Goal: Task Accomplishment & Management: Use online tool/utility

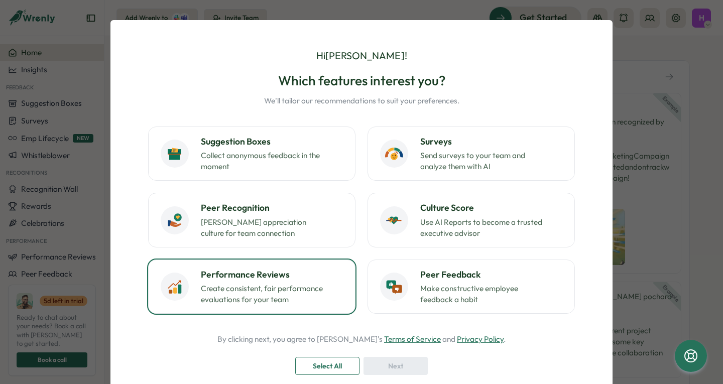
click at [255, 292] on p "Create consistent, fair performance evaluations for your team" at bounding box center [264, 294] width 126 height 22
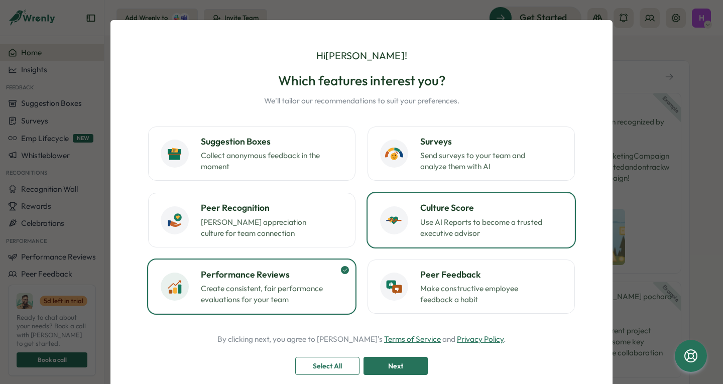
click at [502, 215] on div "Culture Score Use AI Reports to become a trusted executive advisor" at bounding box center [491, 219] width 142 height 37
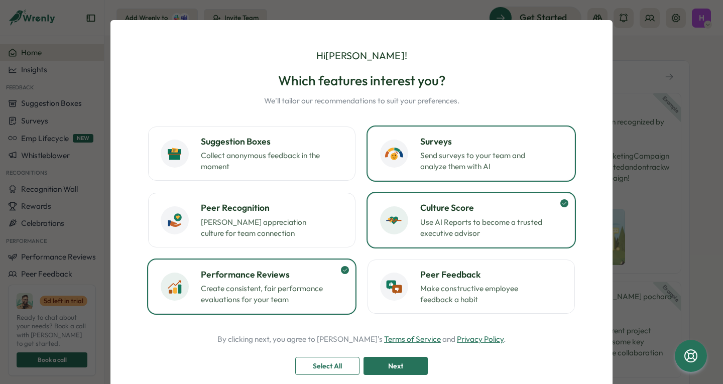
click at [486, 170] on p "Send surveys to your team and analyze them with AI" at bounding box center [483, 161] width 126 height 22
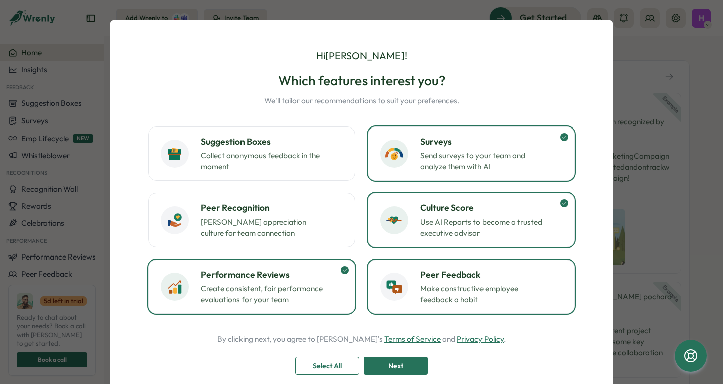
click at [470, 276] on h3 "Peer Feedback" at bounding box center [491, 274] width 142 height 13
click at [383, 360] on div "Next" at bounding box center [395, 366] width 45 height 17
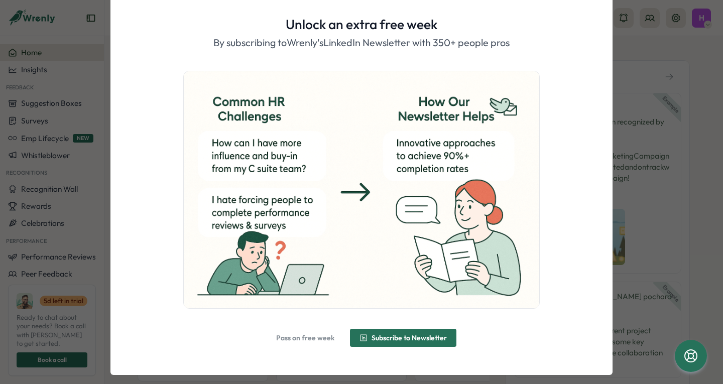
scroll to position [44, 0]
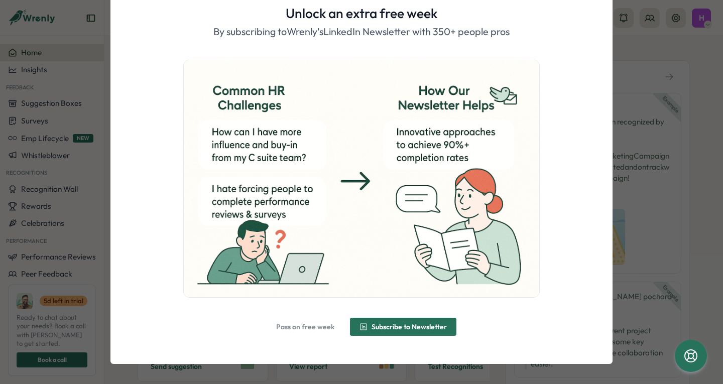
click at [321, 323] on span "Pass on free week" at bounding box center [305, 326] width 58 height 7
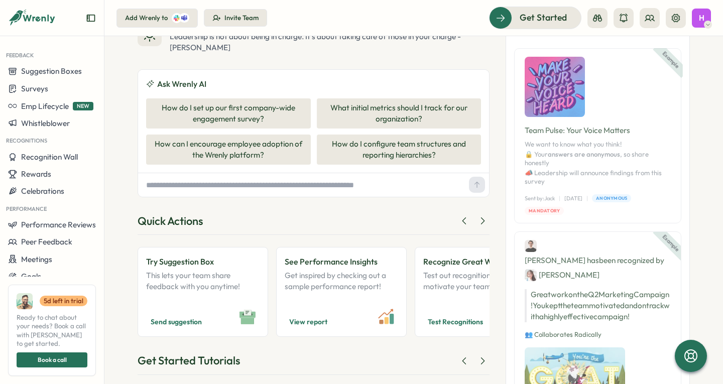
scroll to position [0, 0]
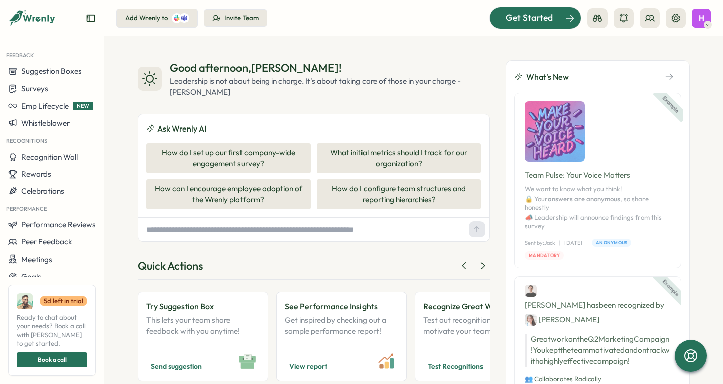
click at [500, 23] on div "Get Started" at bounding box center [529, 17] width 83 height 13
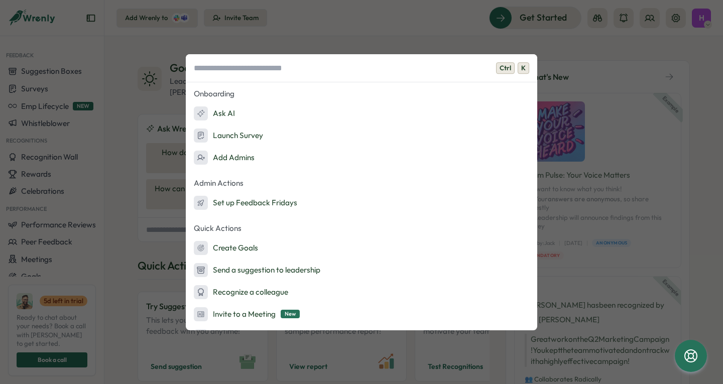
click at [431, 27] on div "Ctrl K Onboarding Ask AI Launch Survey Add Admins Admin Actions Set up Feedback…" at bounding box center [361, 192] width 723 height 384
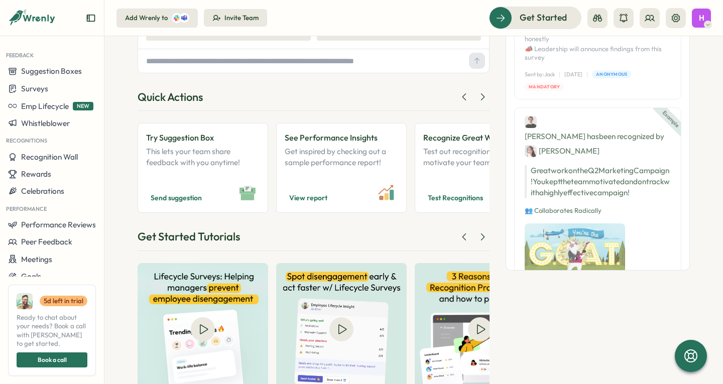
scroll to position [204, 0]
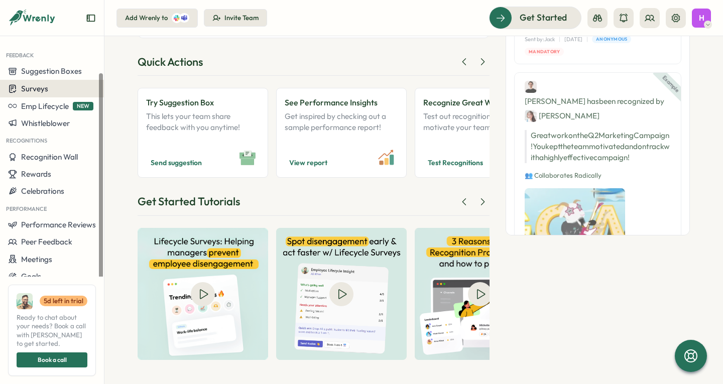
click at [34, 89] on span "Surveys" at bounding box center [34, 89] width 27 height 10
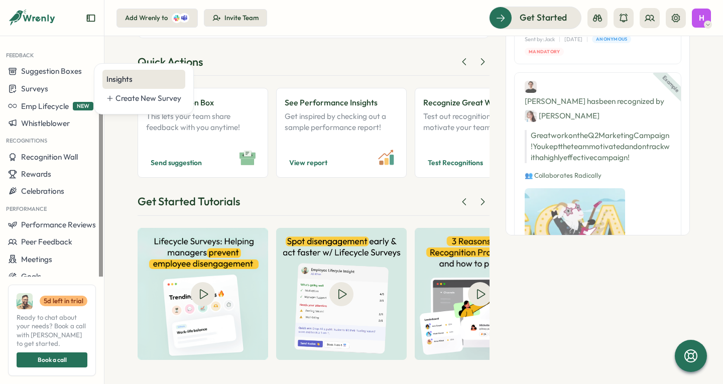
click at [130, 74] on div "Insights" at bounding box center [143, 79] width 75 height 11
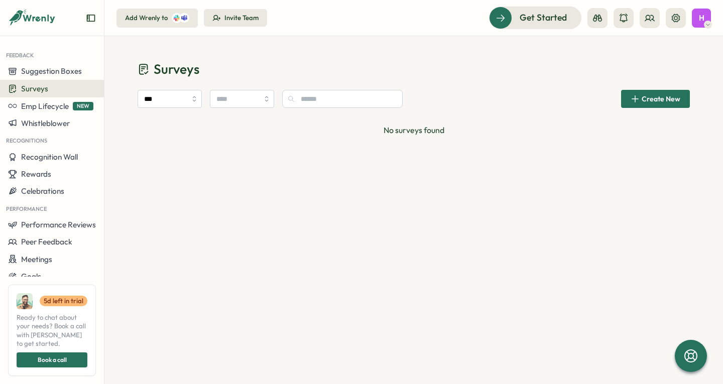
click at [166, 12] on button "Add Wrenly to" at bounding box center [157, 18] width 81 height 19
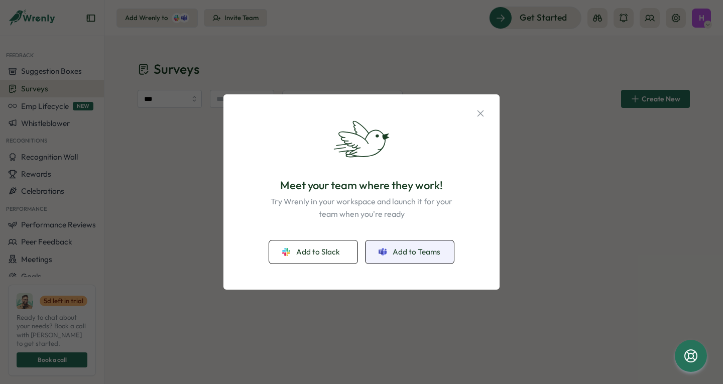
click at [432, 247] on span "Add to Teams" at bounding box center [417, 252] width 48 height 11
click at [398, 254] on span "Add to Teams" at bounding box center [417, 252] width 48 height 11
